Goal: Task Accomplishment & Management: Use online tool/utility

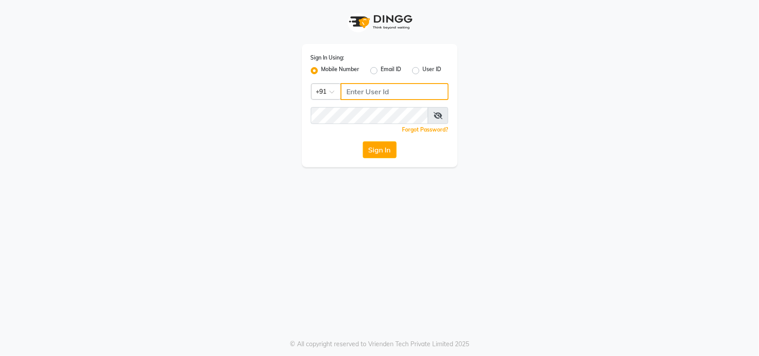
click at [351, 92] on input "Username" at bounding box center [395, 91] width 108 height 17
type input "9082966950"
click at [376, 153] on button "Sign In" at bounding box center [380, 149] width 34 height 17
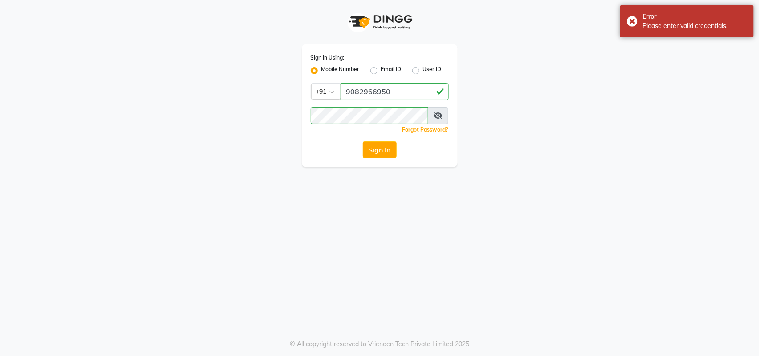
click at [437, 113] on icon at bounding box center [438, 115] width 9 height 7
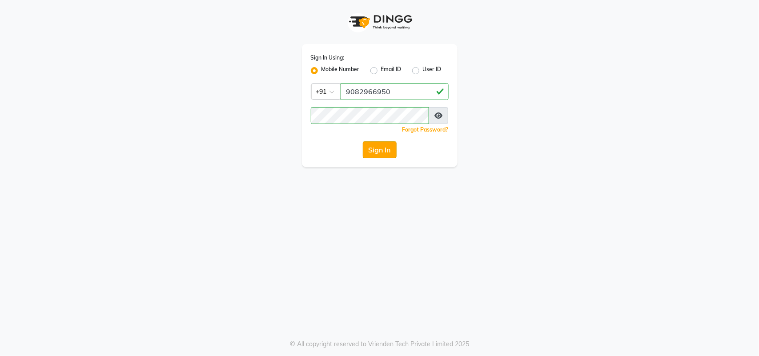
click at [371, 147] on button "Sign In" at bounding box center [380, 149] width 34 height 17
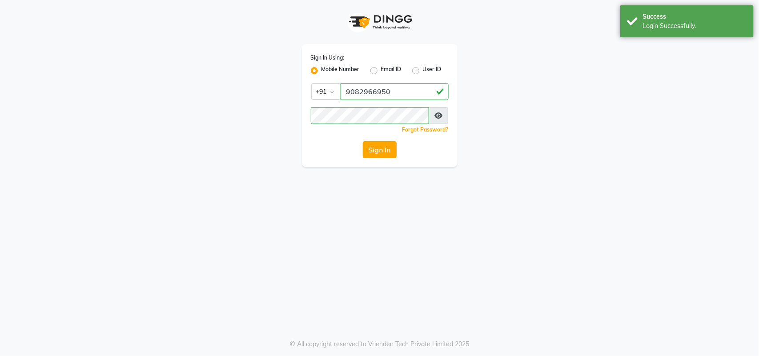
select select "7246"
select select "service"
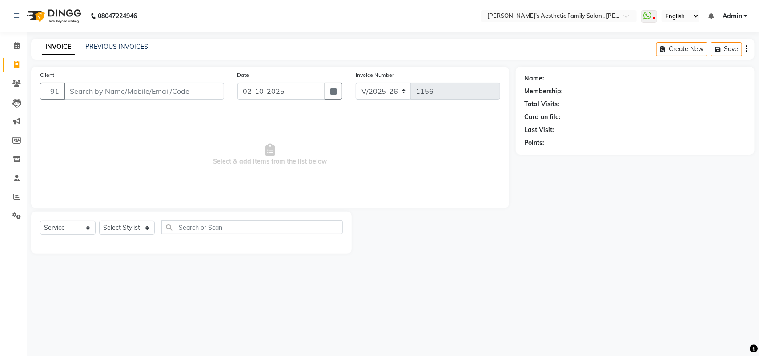
click at [74, 94] on input "Client" at bounding box center [144, 91] width 160 height 17
type input "7219687051"
click at [203, 96] on button "Add Client" at bounding box center [201, 91] width 46 height 17
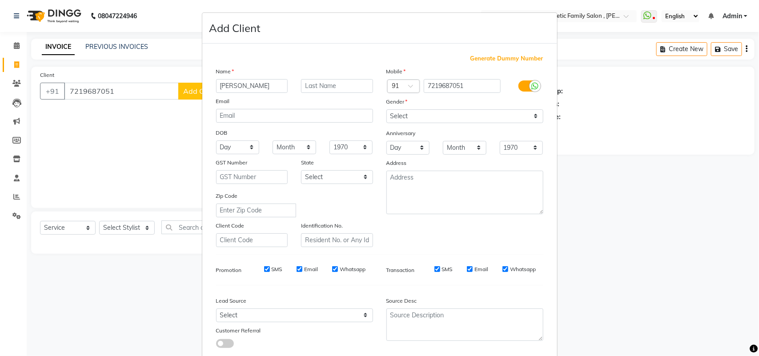
type input "[PERSON_NAME]"
click at [320, 89] on input "text" at bounding box center [337, 86] width 72 height 14
type input "[PERSON_NAME]"
click at [528, 125] on div "Mobile Country Code × 91 7219687051 Gender Select [DEMOGRAPHIC_DATA] [DEMOGRAPH…" at bounding box center [465, 157] width 170 height 181
click at [527, 112] on select "Select [DEMOGRAPHIC_DATA] [DEMOGRAPHIC_DATA] Other Prefer Not To Say" at bounding box center [465, 116] width 157 height 14
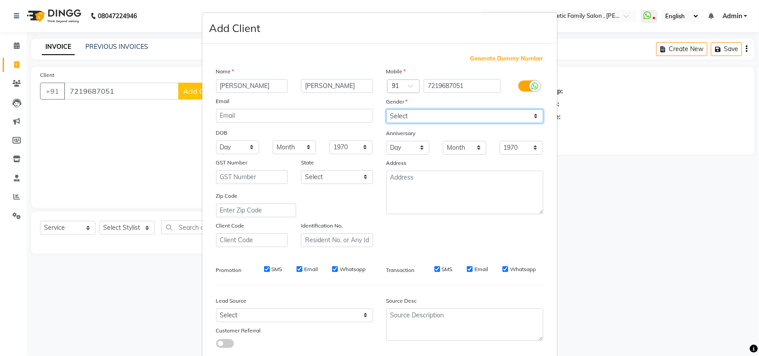
select select "[DEMOGRAPHIC_DATA]"
click at [387, 109] on select "Select [DEMOGRAPHIC_DATA] [DEMOGRAPHIC_DATA] Other Prefer Not To Say" at bounding box center [465, 116] width 157 height 14
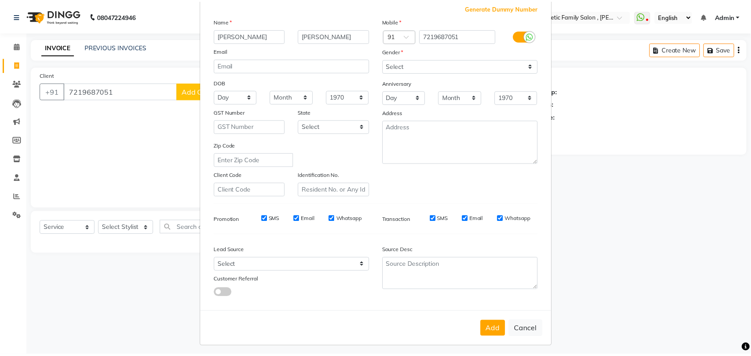
scroll to position [51, 0]
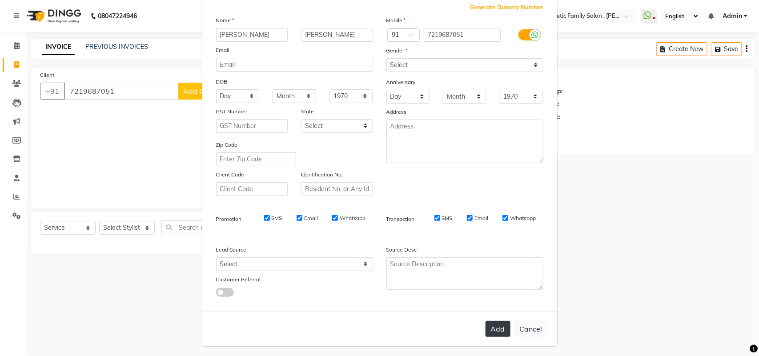
click at [495, 326] on button "Add" at bounding box center [498, 329] width 25 height 16
select select
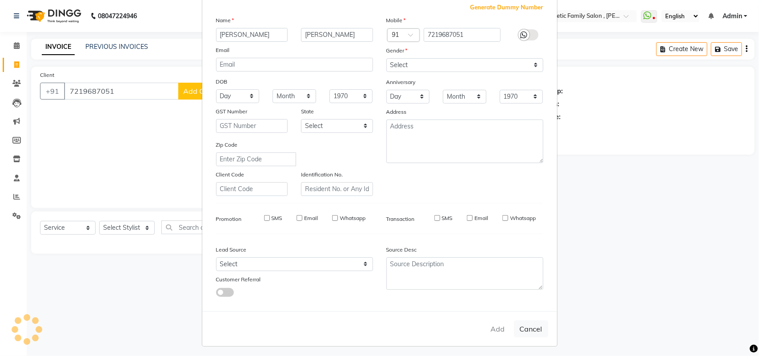
select select
checkbox input "false"
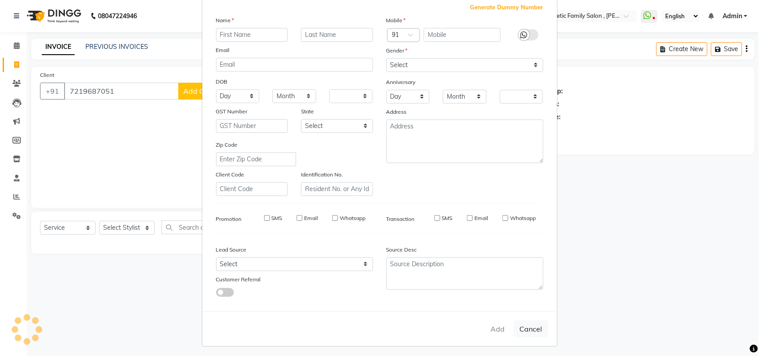
checkbox input "false"
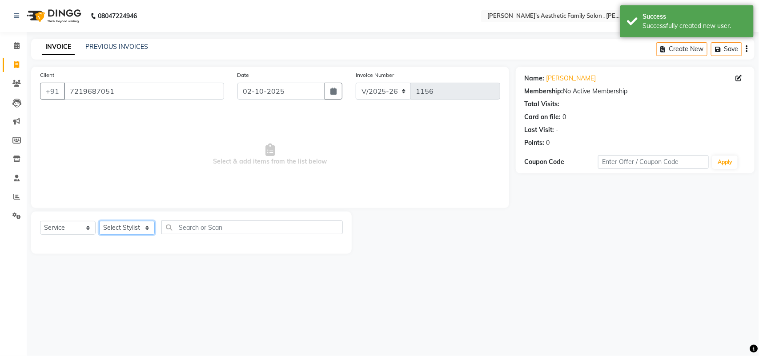
click at [128, 227] on select "Select Stylist aarti mam(owner) kaif sahakib [PERSON_NAME] [PERSON_NAME] [PERSO…" at bounding box center [127, 228] width 56 height 14
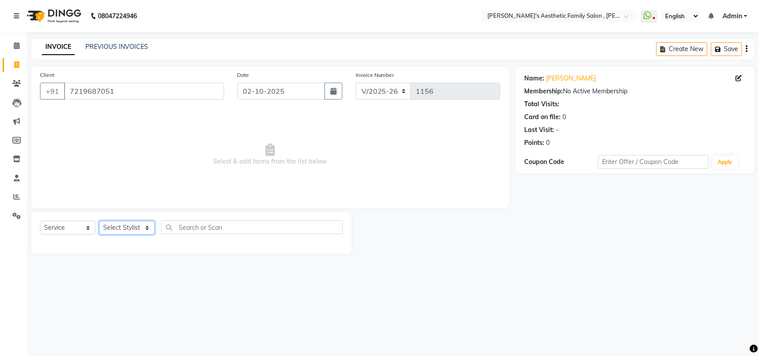
select select "76849"
click at [99, 221] on select "Select Stylist aarti mam(owner) kaif sahakib [PERSON_NAME] [PERSON_NAME] [PERSO…" at bounding box center [127, 228] width 56 height 14
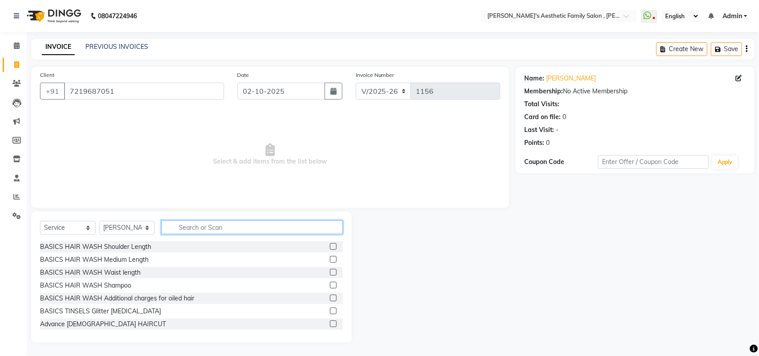
click at [182, 223] on input "text" at bounding box center [251, 228] width 181 height 14
type input "a"
click at [188, 228] on input "text" at bounding box center [251, 228] width 181 height 14
click at [179, 228] on input "text" at bounding box center [251, 228] width 181 height 14
type input "hair wash"
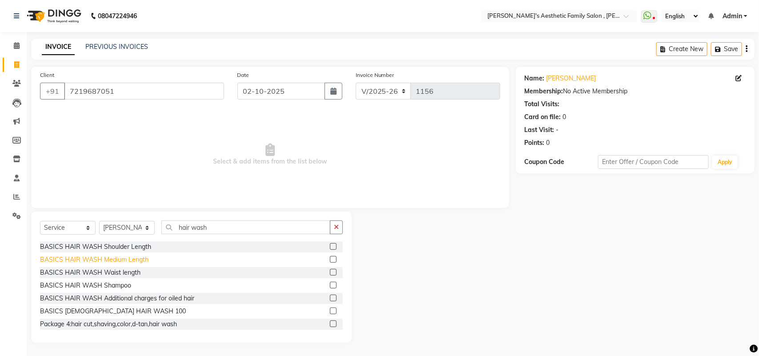
click at [107, 259] on div "BASICS HAIR WASH Medium Length" at bounding box center [94, 259] width 109 height 9
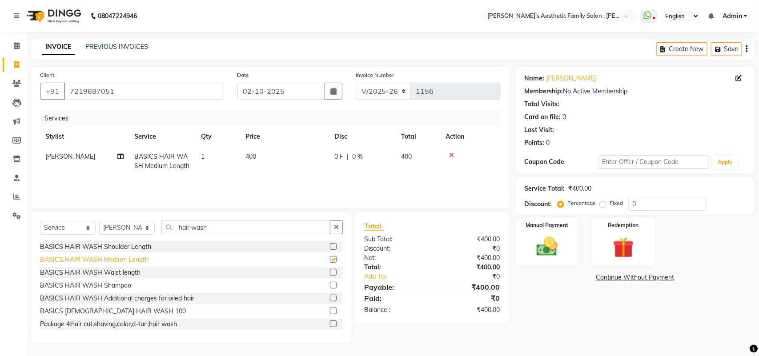
checkbox input "false"
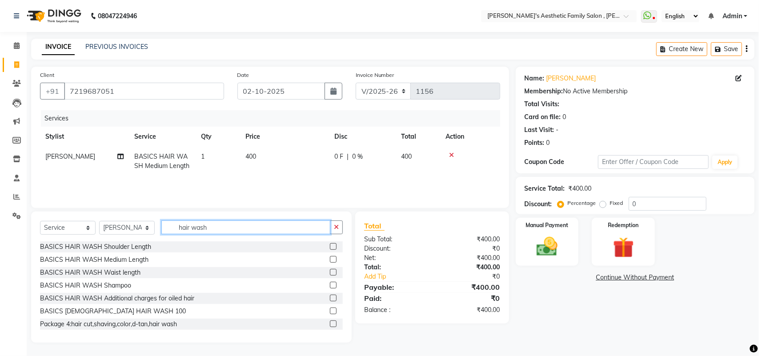
click at [216, 228] on input "hair wash" at bounding box center [245, 228] width 169 height 14
type input "h"
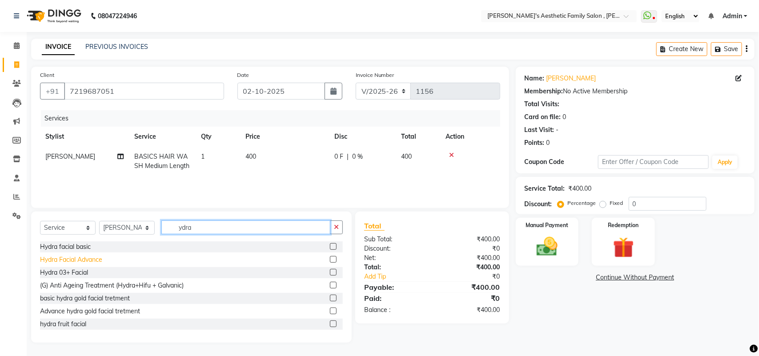
type input "ydra"
click at [88, 258] on div "Hydra Facial Advance" at bounding box center [71, 259] width 62 height 9
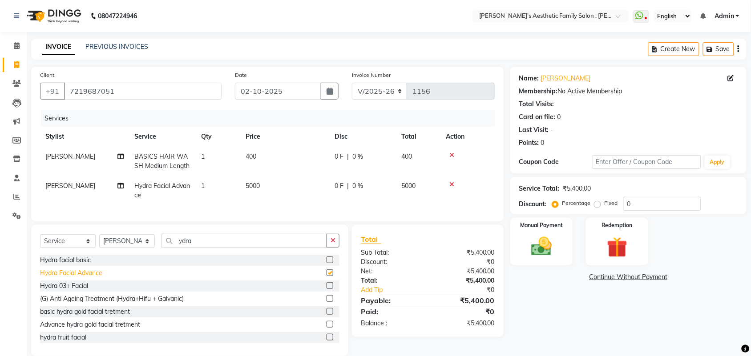
checkbox input "false"
click at [73, 265] on div "Hydra facial basic" at bounding box center [65, 260] width 51 height 9
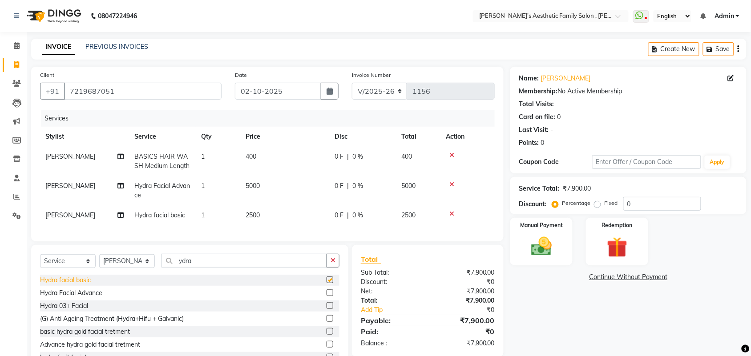
checkbox input "false"
click at [452, 183] on icon at bounding box center [451, 184] width 5 height 6
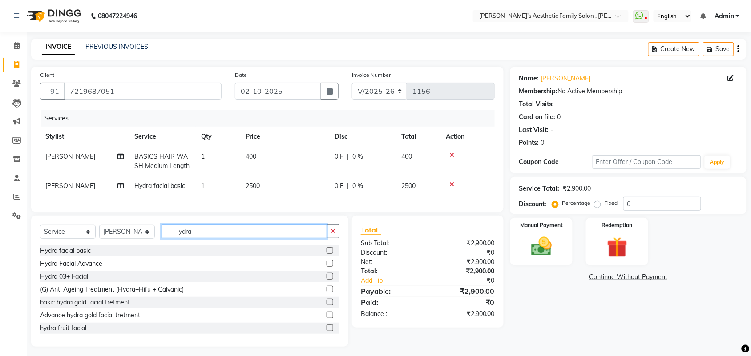
click at [220, 238] on input "ydra" at bounding box center [243, 232] width 165 height 14
type input "y"
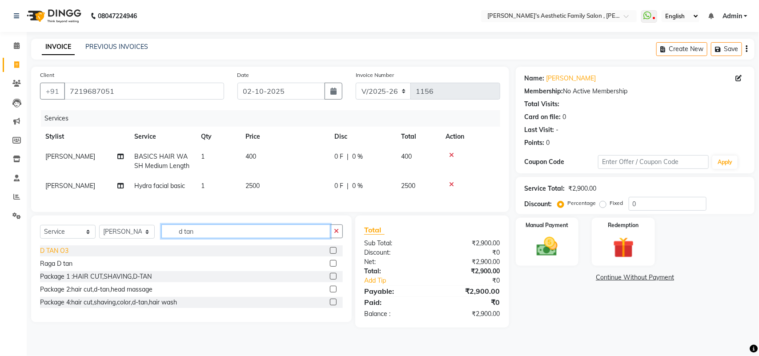
type input "d tan"
click at [59, 256] on div "D TAN O3" at bounding box center [54, 250] width 28 height 9
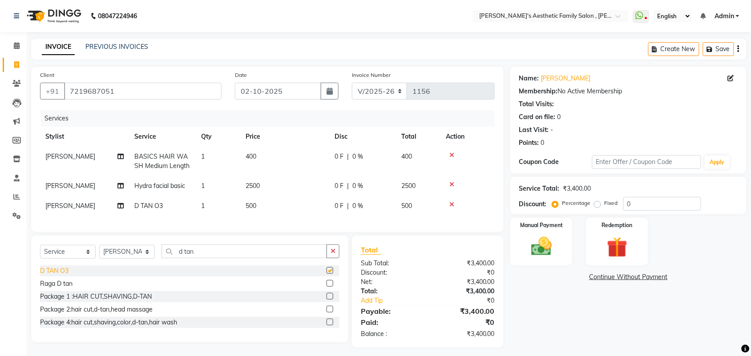
checkbox input "false"
click at [540, 246] on img at bounding box center [541, 246] width 35 height 24
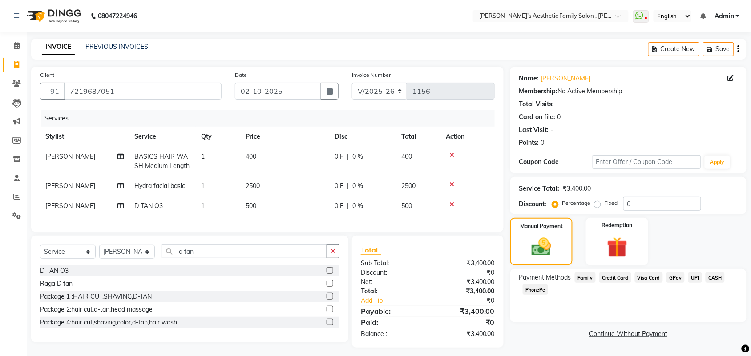
click at [672, 277] on span "GPay" at bounding box center [675, 278] width 18 height 10
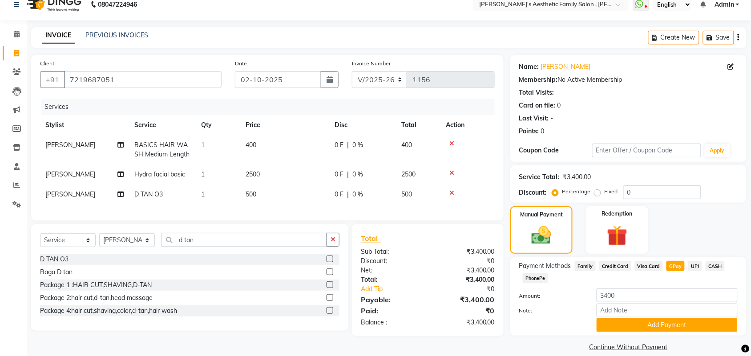
scroll to position [22, 0]
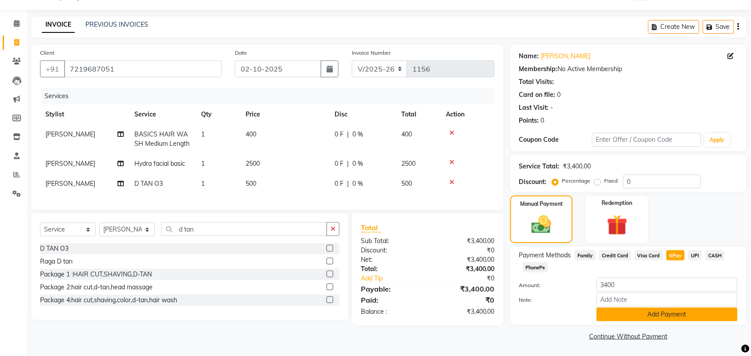
click at [676, 313] on button "Add Payment" at bounding box center [667, 315] width 141 height 14
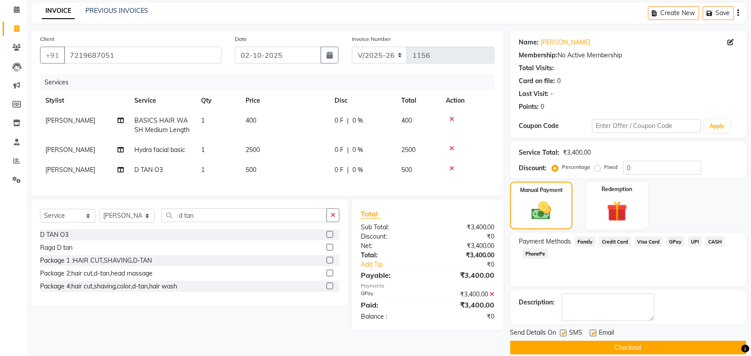
scroll to position [48, 0]
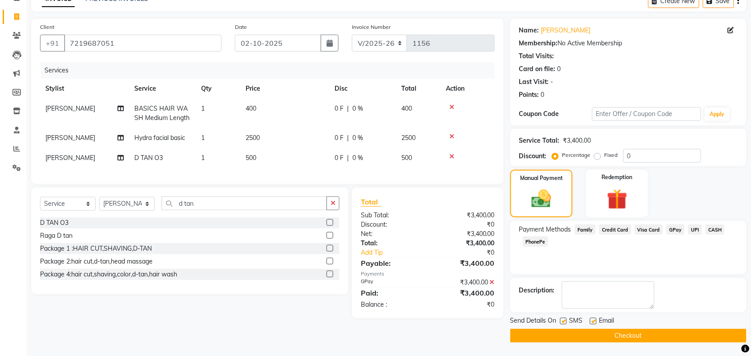
click at [619, 335] on button "Checkout" at bounding box center [628, 336] width 236 height 14
